Goal: Information Seeking & Learning: Learn about a topic

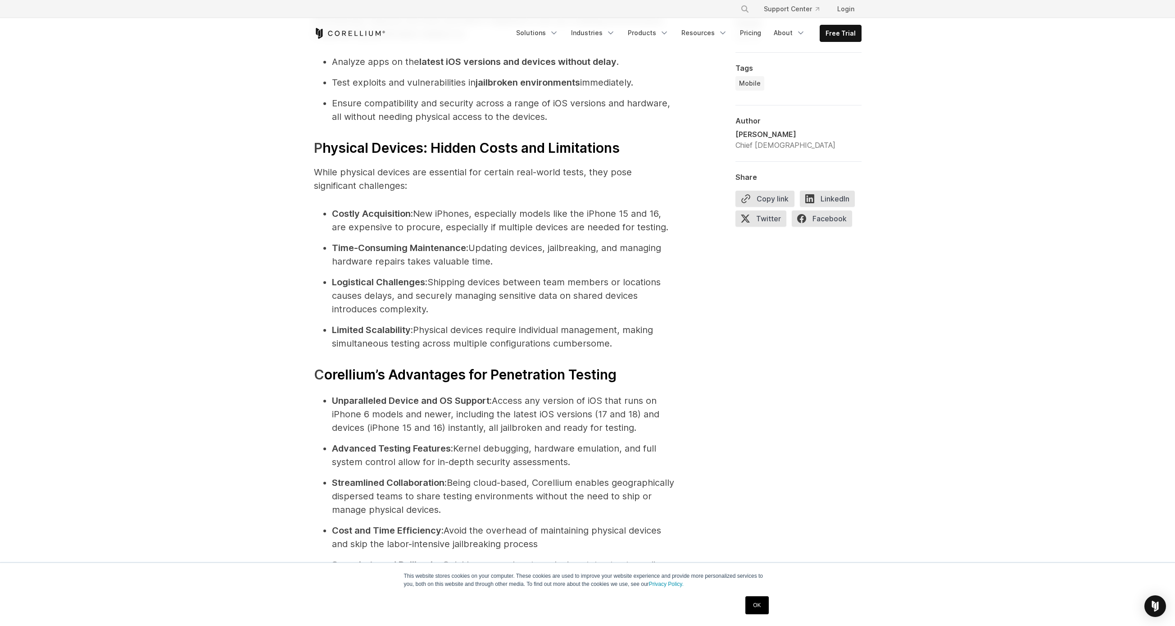
scroll to position [1856, 0]
click at [750, 33] on link "Pricing" at bounding box center [750, 33] width 32 height 16
